Goal: Information Seeking & Learning: Learn about a topic

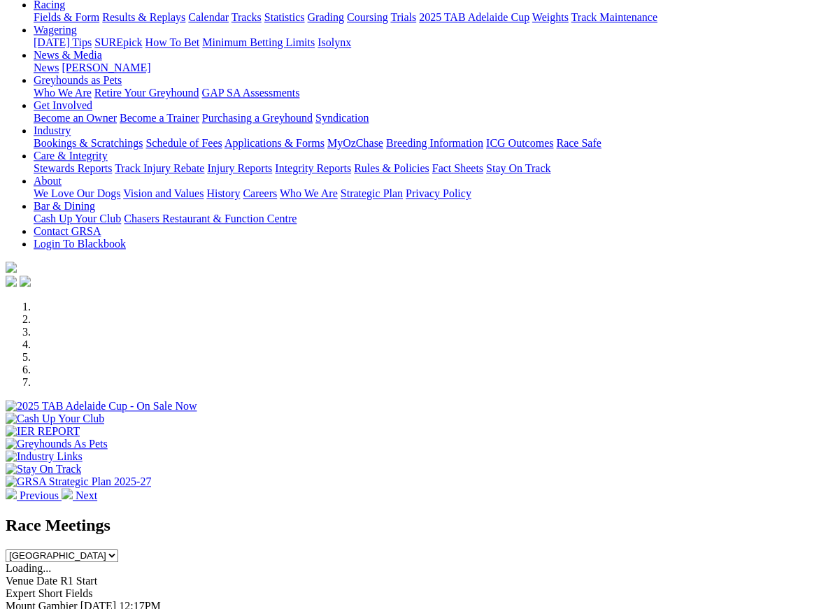
scroll to position [141, 0]
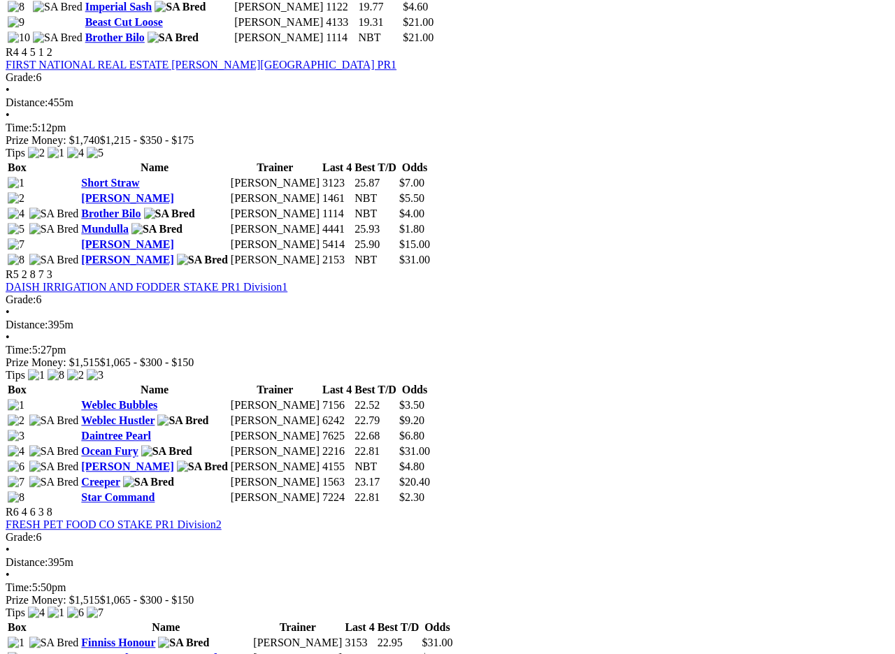
scroll to position [1473, 0]
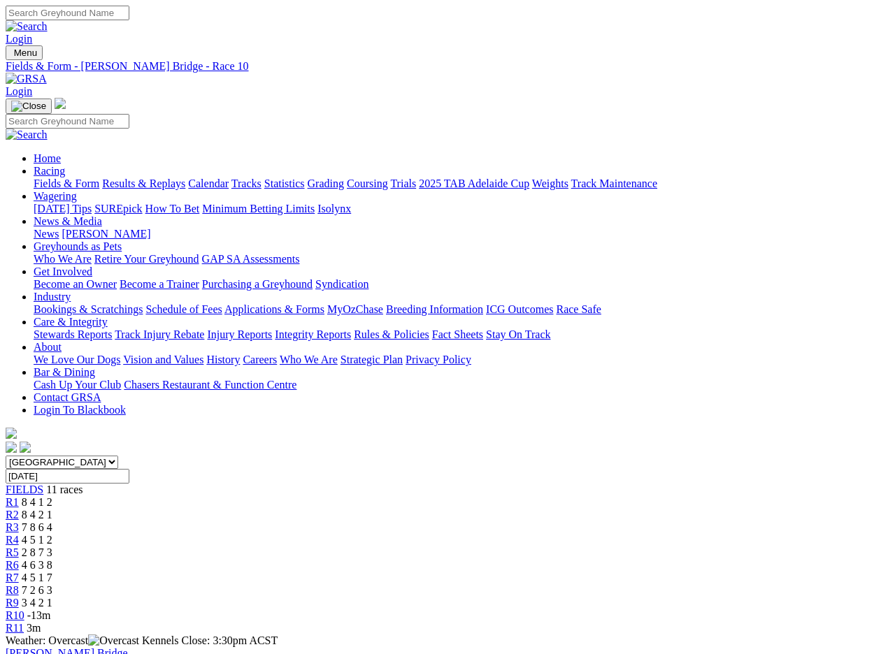
click at [19, 559] on link "R6" at bounding box center [12, 565] width 13 height 12
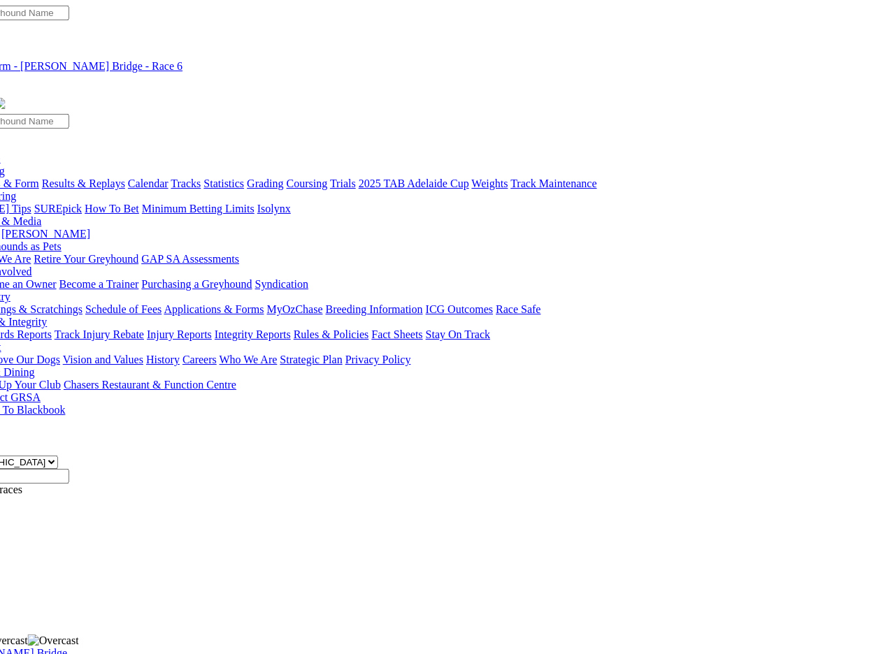
scroll to position [0, 62]
